Goal: Task Accomplishment & Management: Complete application form

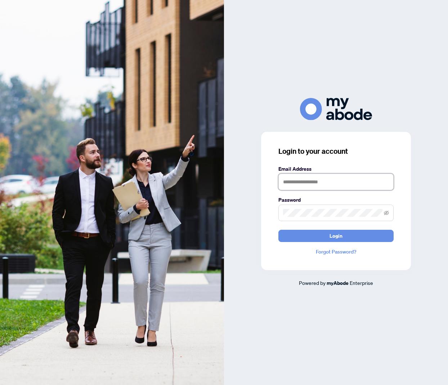
type input "**********"
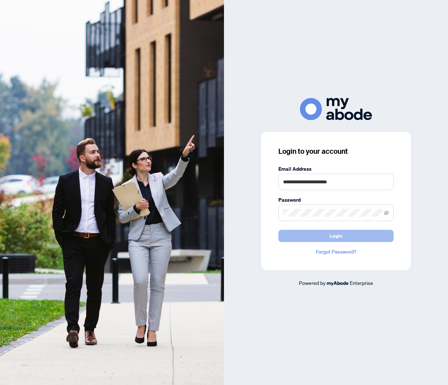
click at [340, 237] on span "Login" at bounding box center [335, 236] width 13 height 12
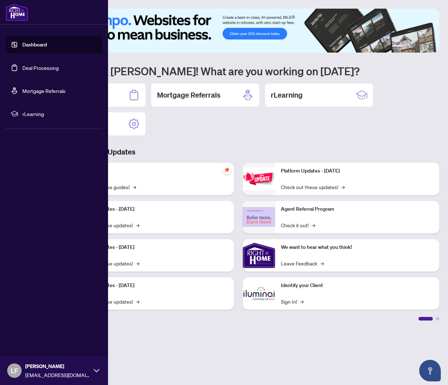
click at [23, 69] on link "Deal Processing" at bounding box center [40, 67] width 36 height 6
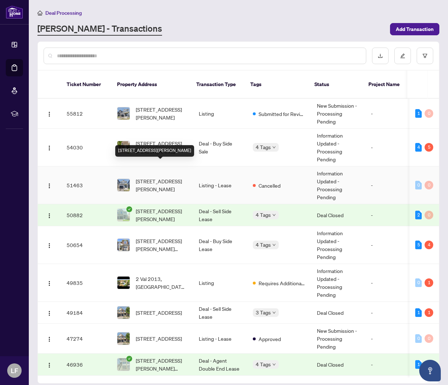
scroll to position [13, 0]
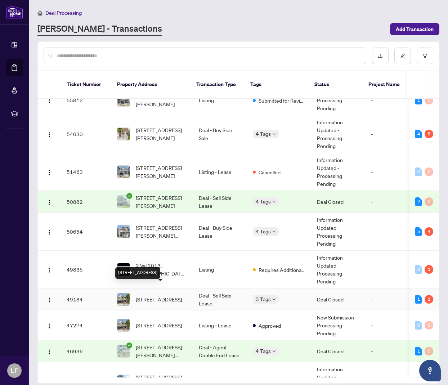
click at [171, 295] on span "[STREET_ADDRESS]" at bounding box center [159, 299] width 46 height 8
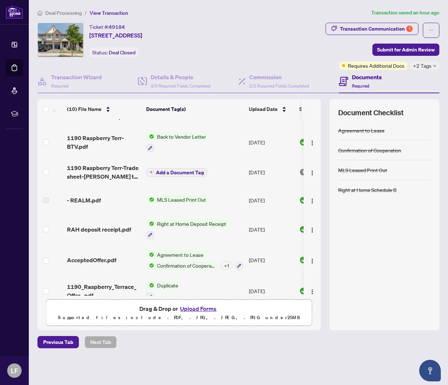
scroll to position [19, 0]
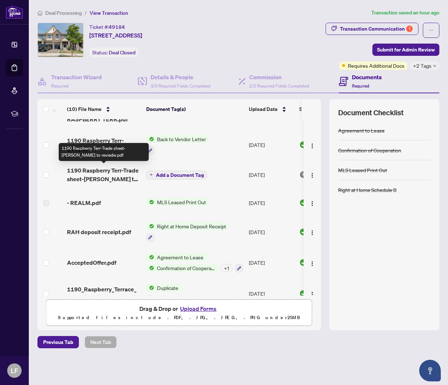
click at [114, 177] on span "1190 Raspberry Terr-Trade sheet-[PERSON_NAME] to reviedw.pdf" at bounding box center [103, 174] width 73 height 17
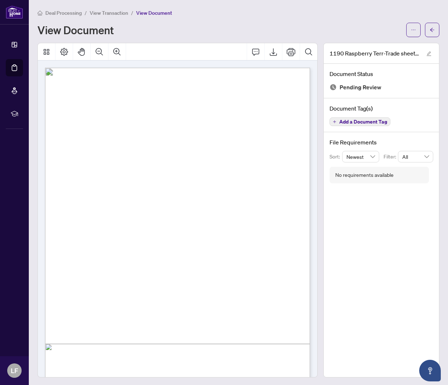
click at [406, 32] on div "View Document" at bounding box center [238, 30] width 402 height 14
click at [409, 30] on button "button" at bounding box center [413, 30] width 14 height 14
click at [381, 42] on span "Download" at bounding box center [387, 45] width 55 height 8
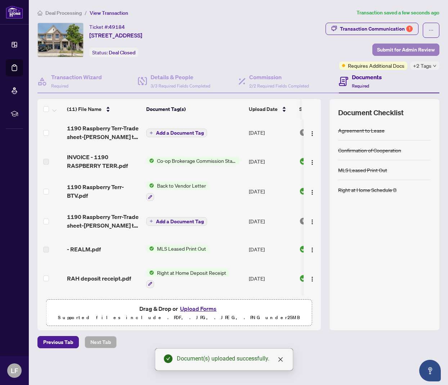
click at [420, 53] on span "Submit for Admin Review" at bounding box center [406, 50] width 58 height 12
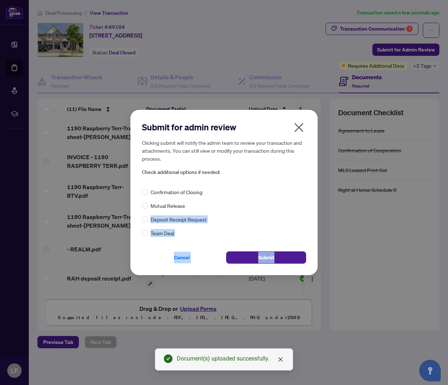
drag, startPoint x: 305, startPoint y: 219, endPoint x: 285, endPoint y: 275, distance: 59.7
click at [287, 272] on div "Submit for admin review Clicking submit will notify the admin team to review yo…" at bounding box center [223, 192] width 187 height 165
click at [284, 255] on button "Submit" at bounding box center [266, 257] width 80 height 12
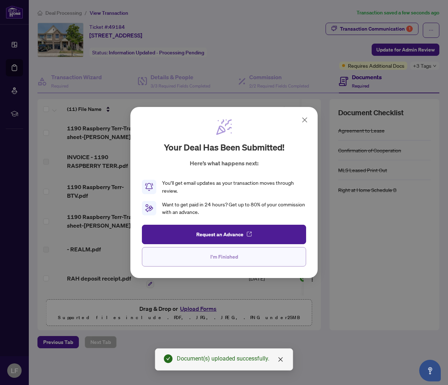
click at [273, 265] on button "I'm Finished" at bounding box center [224, 256] width 164 height 19
